Goal: Task Accomplishment & Management: Manage account settings

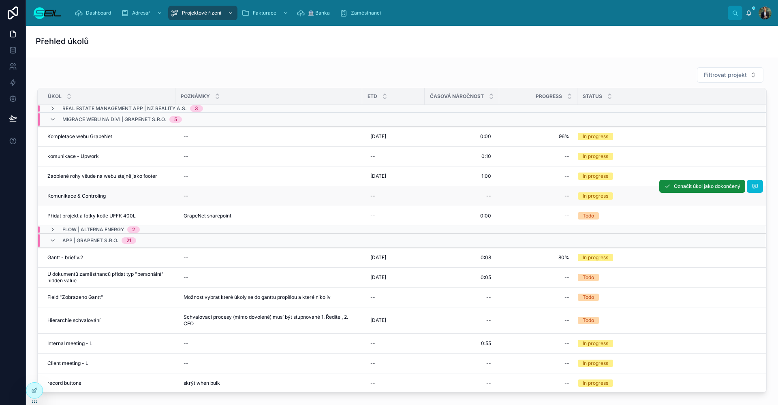
scroll to position [26, 0]
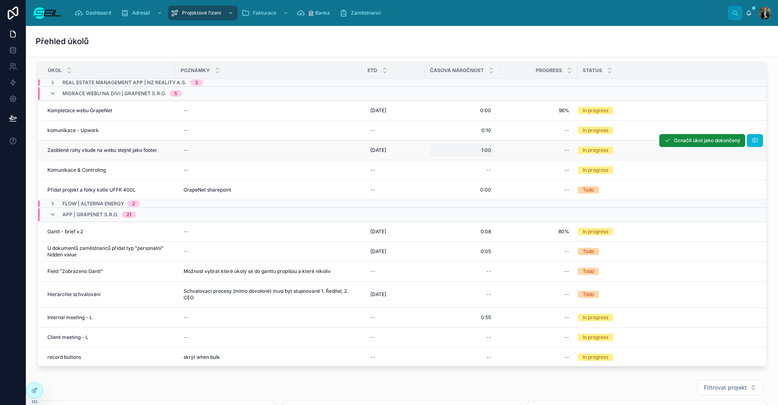
click at [492, 152] on div "1:00 1:00" at bounding box center [461, 150] width 65 height 13
drag, startPoint x: 488, startPoint y: 158, endPoint x: 515, endPoint y: 204, distance: 53.6
click at [488, 158] on input "****" at bounding box center [520, 161] width 77 height 11
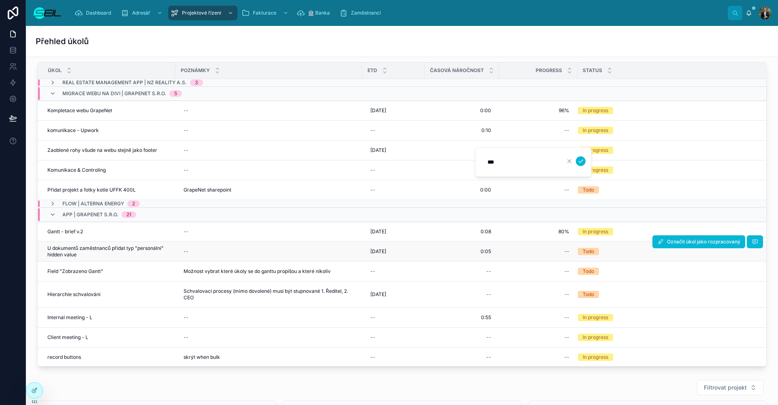
type input "****"
click at [582, 162] on icon "submit" at bounding box center [580, 161] width 6 height 6
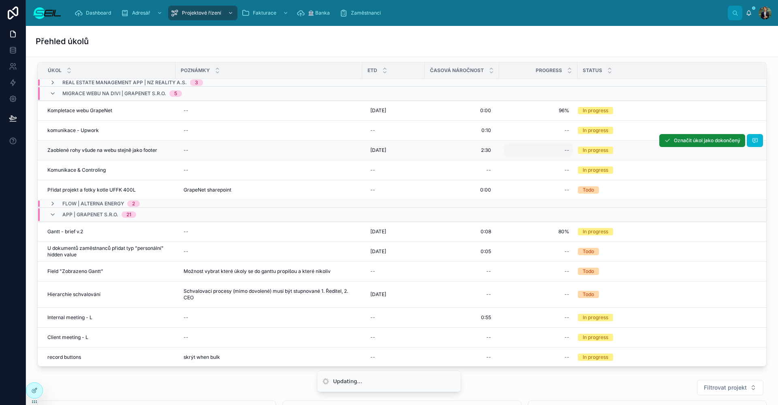
click at [555, 150] on div "--" at bounding box center [538, 150] width 68 height 13
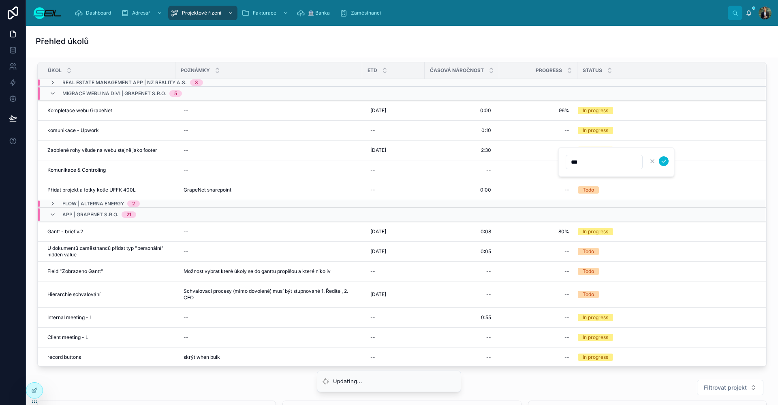
type input "***"
click at [658, 159] on div at bounding box center [657, 161] width 21 height 10
click at [660, 160] on button "submit" at bounding box center [664, 161] width 10 height 10
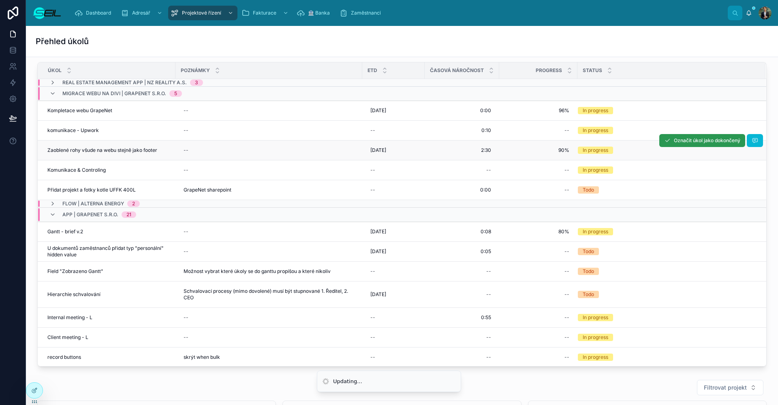
click at [673, 143] on span "Označit úkol jako dokončený" at bounding box center [706, 140] width 66 height 6
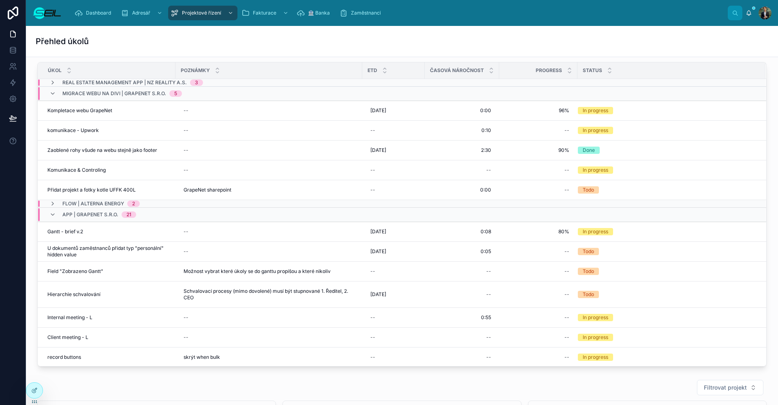
click at [522, 46] on div "Přehled úkolů" at bounding box center [402, 41] width 732 height 11
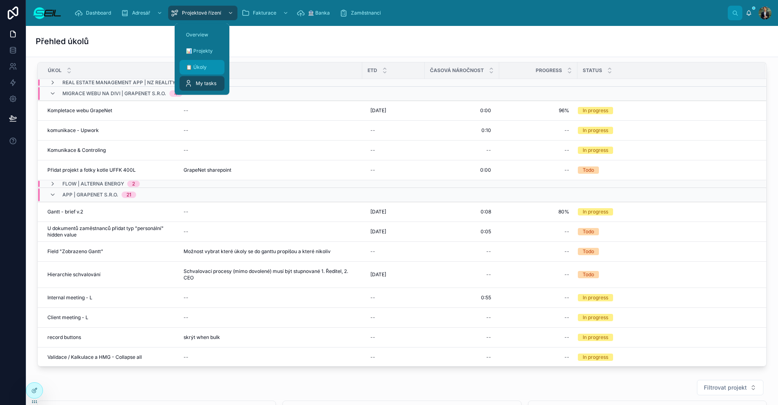
click at [204, 69] on span "📋 Úkoly" at bounding box center [196, 67] width 21 height 6
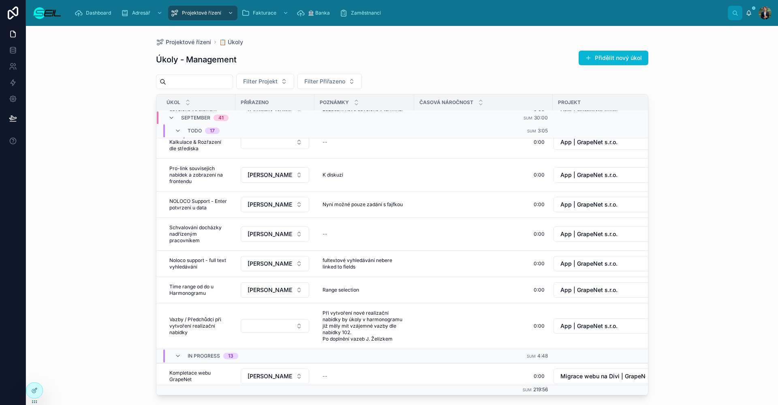
scroll to position [166, 0]
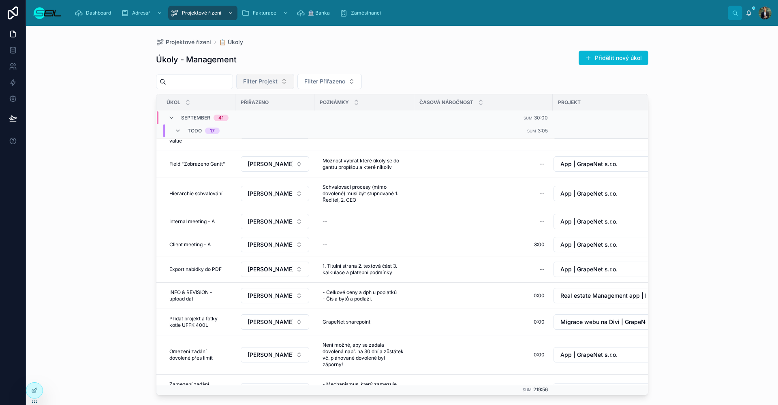
click at [277, 83] on span "Filter Projekt" at bounding box center [260, 81] width 34 height 8
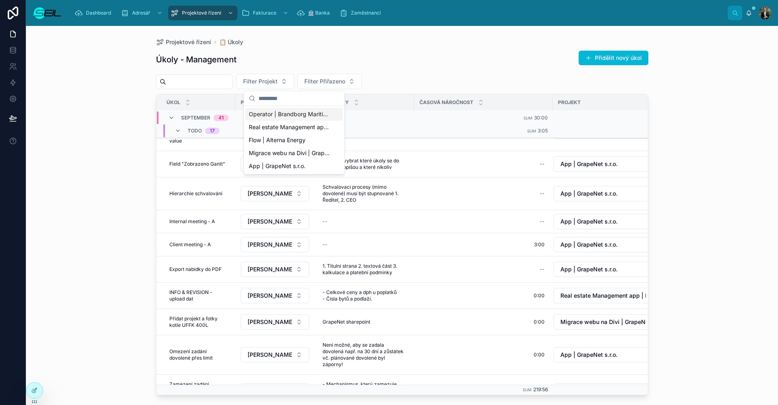
click at [217, 81] on input "text" at bounding box center [199, 81] width 66 height 11
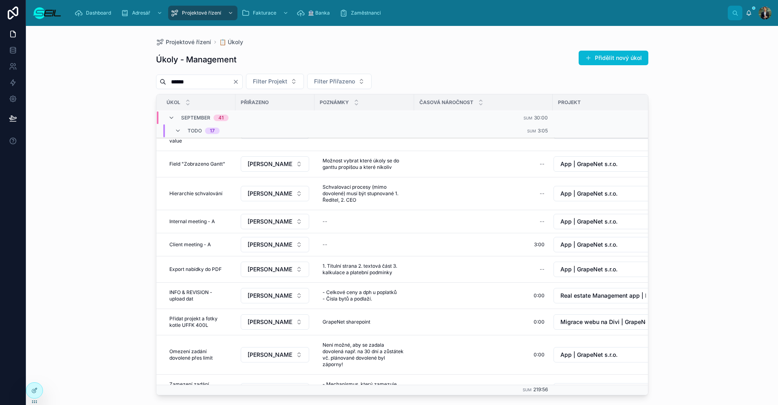
type input "******"
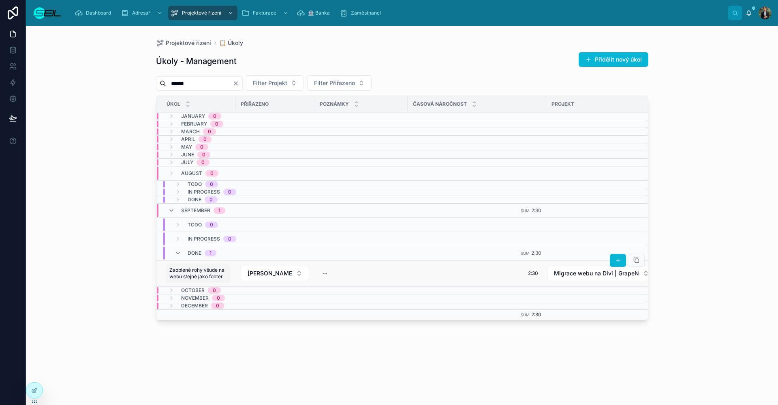
click at [199, 280] on div "Zaoblené rohy všude na webu stejně jako footer Zaoblené rohy všude na webu stej…" at bounding box center [198, 273] width 64 height 19
click at [268, 283] on icon "submit" at bounding box center [268, 281] width 6 height 6
click at [370, 283] on td "--" at bounding box center [360, 273] width 93 height 26
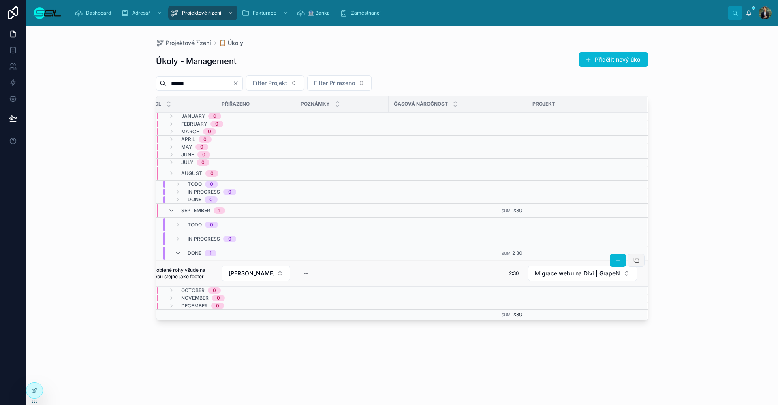
click at [634, 261] on icon at bounding box center [636, 260] width 6 height 6
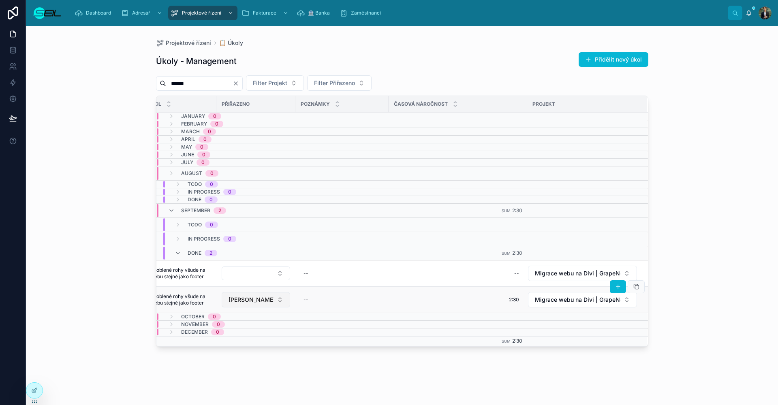
scroll to position [0, 0]
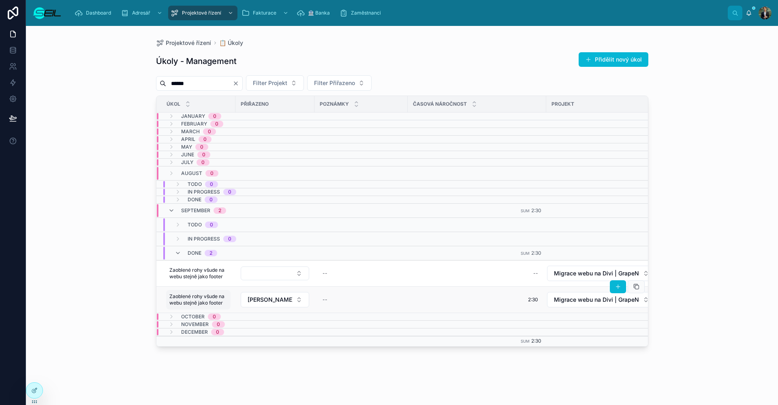
click at [213, 299] on span "Zaoblené rohy všude na webu stejně jako footer" at bounding box center [198, 299] width 58 height 13
type input "**********"
click at [269, 307] on button "submit" at bounding box center [269, 308] width 10 height 10
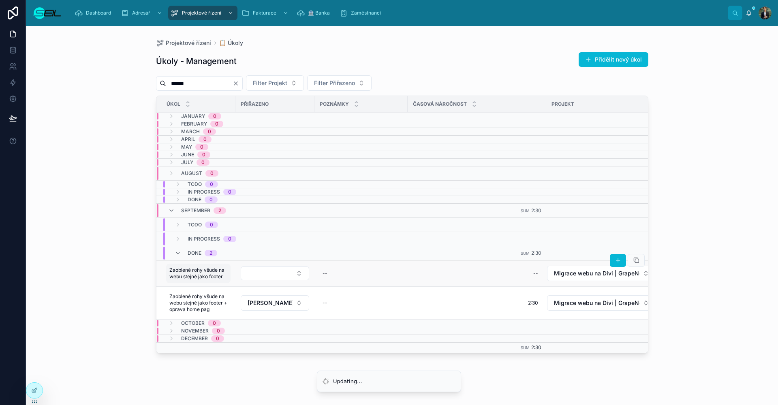
click at [218, 274] on span "Zaoblené rohy všude na webu stejně jako footer" at bounding box center [198, 273] width 58 height 13
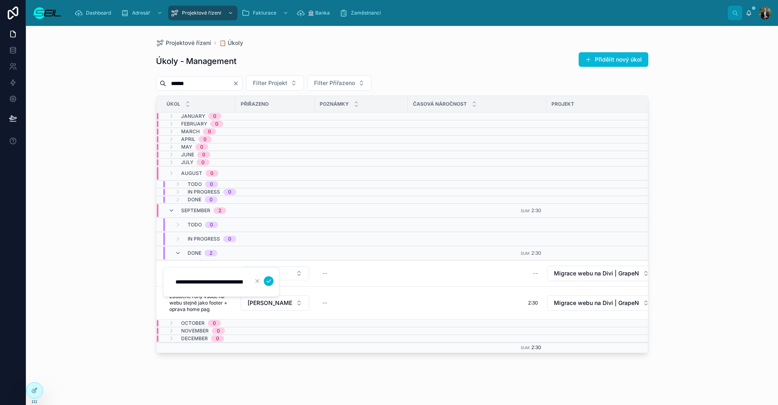
scroll to position [0, 0]
click at [215, 276] on span "Zaoblené rohy všude na webu stejně jako footer" at bounding box center [198, 273] width 58 height 13
type input "**********"
click at [266, 281] on icon "submit" at bounding box center [268, 281] width 4 height 3
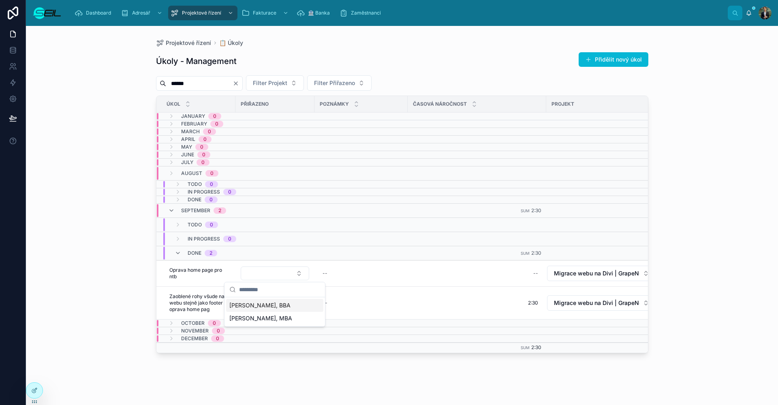
click at [262, 306] on span "[PERSON_NAME], BBA" at bounding box center [259, 305] width 61 height 8
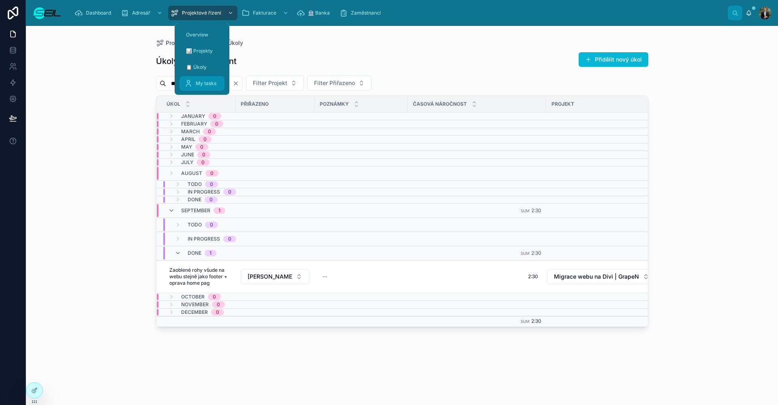
click at [204, 86] on span "My tasks" at bounding box center [206, 83] width 21 height 6
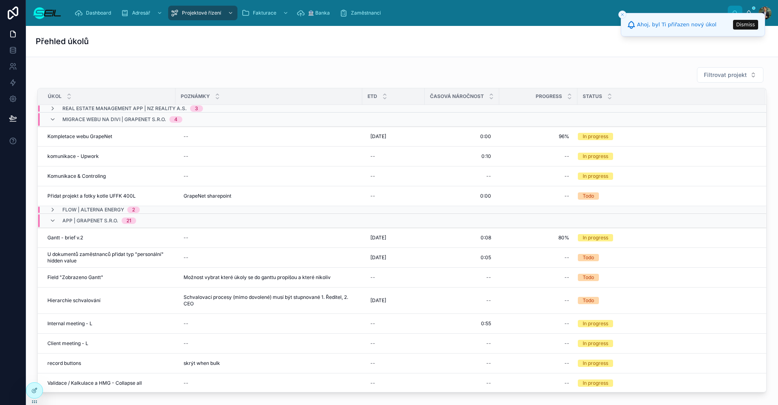
click at [620, 12] on button "Close toast" at bounding box center [622, 15] width 8 height 8
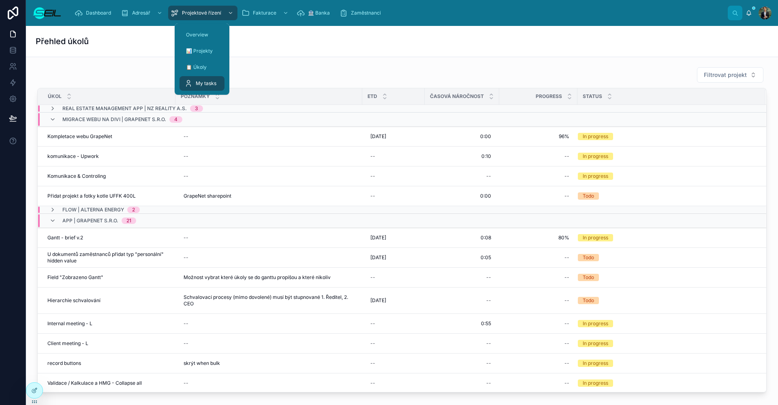
click at [211, 90] on div "My tasks" at bounding box center [201, 83] width 35 height 13
click at [212, 83] on span "My tasks" at bounding box center [206, 83] width 21 height 6
click at [203, 72] on div "📋 Úkoly" at bounding box center [201, 67] width 35 height 13
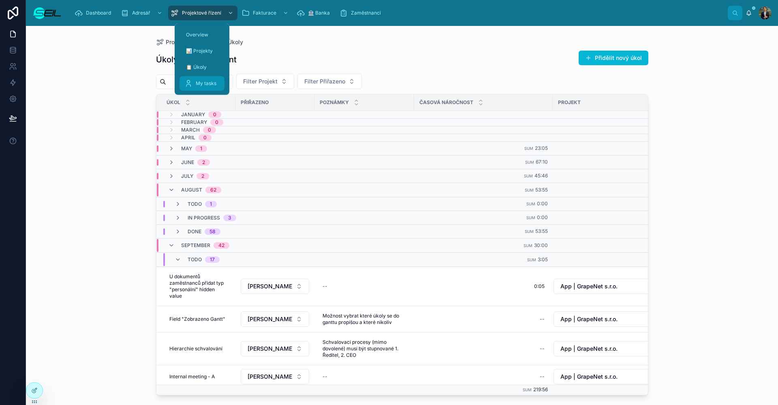
click at [200, 80] on div "My tasks" at bounding box center [201, 83] width 35 height 13
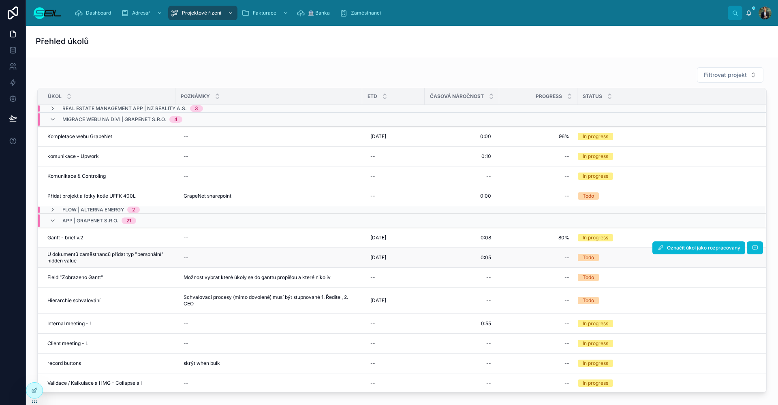
scroll to position [32, 0]
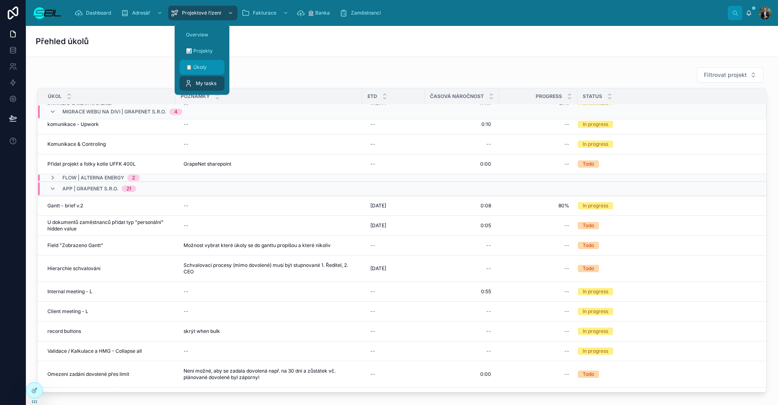
click at [203, 64] on div "📋 Úkoly" at bounding box center [201, 67] width 35 height 13
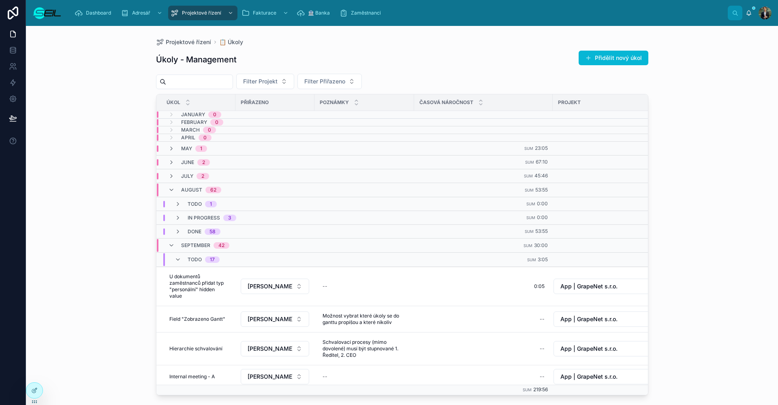
click at [170, 85] on input "text" at bounding box center [199, 81] width 66 height 11
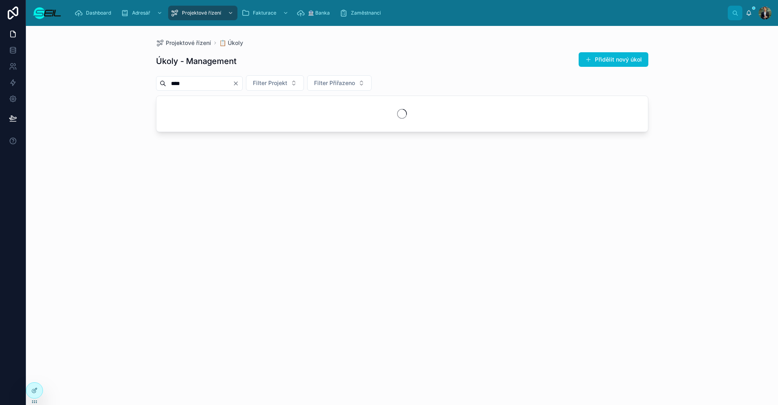
type input "****"
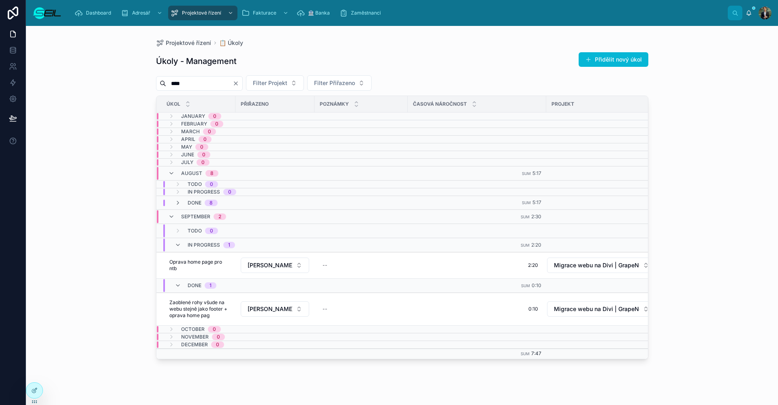
click at [239, 82] on icon "Clear" at bounding box center [235, 83] width 6 height 6
click at [285, 60] on div "Úkoly - Management Přidělit nový úkol" at bounding box center [402, 61] width 492 height 19
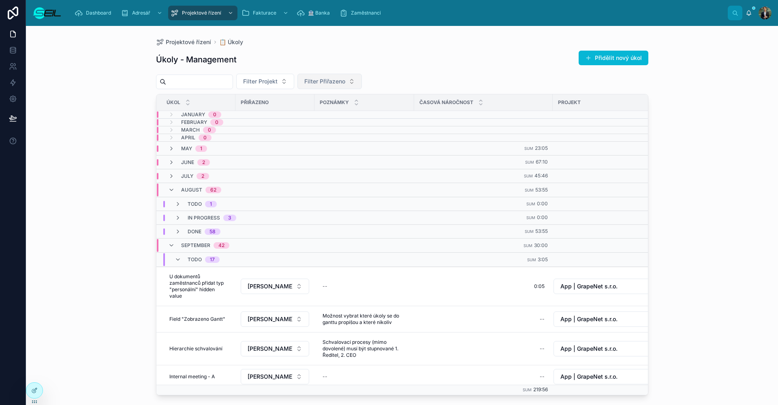
click at [345, 80] on span "Filter Přiřazeno" at bounding box center [324, 81] width 41 height 8
click at [314, 111] on span "[PERSON_NAME], BBA" at bounding box center [343, 114] width 61 height 8
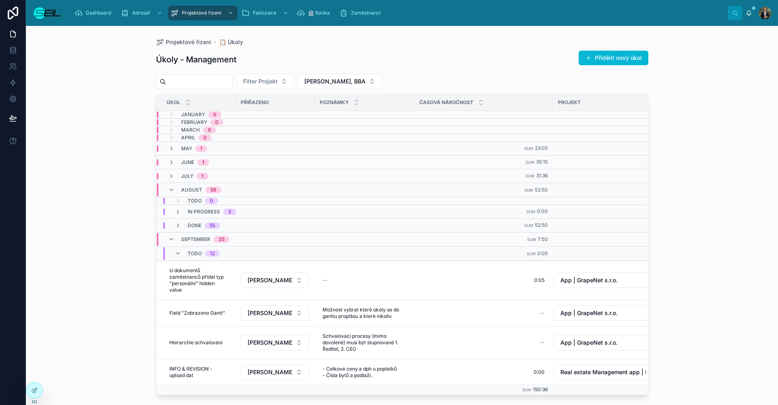
click at [181, 241] on span "September" at bounding box center [195, 239] width 29 height 6
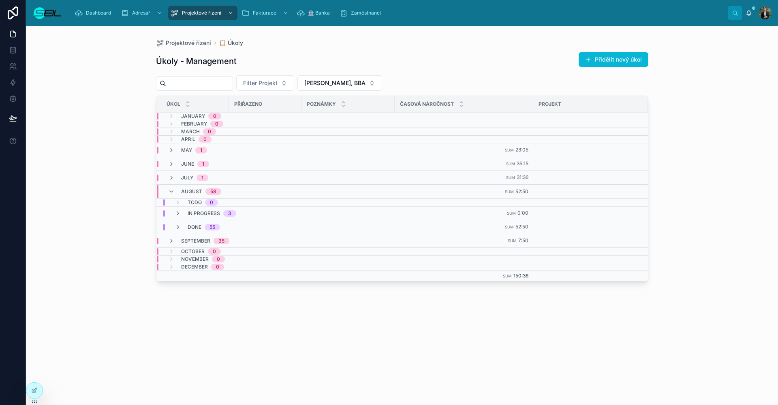
click at [729, 217] on div "Projektové řízení 📋 Úkoly Úkoly - Management Přidělit nový úkol Filter Projekt …" at bounding box center [402, 215] width 752 height 379
